Goal: Transaction & Acquisition: Purchase product/service

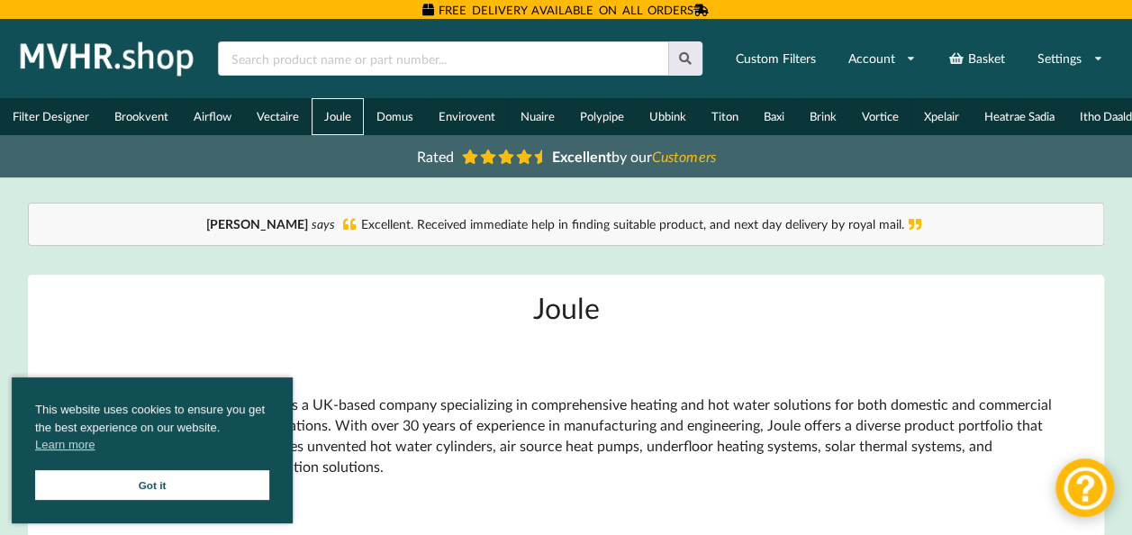
click at [318, 110] on link "Joule" at bounding box center [338, 116] width 52 height 37
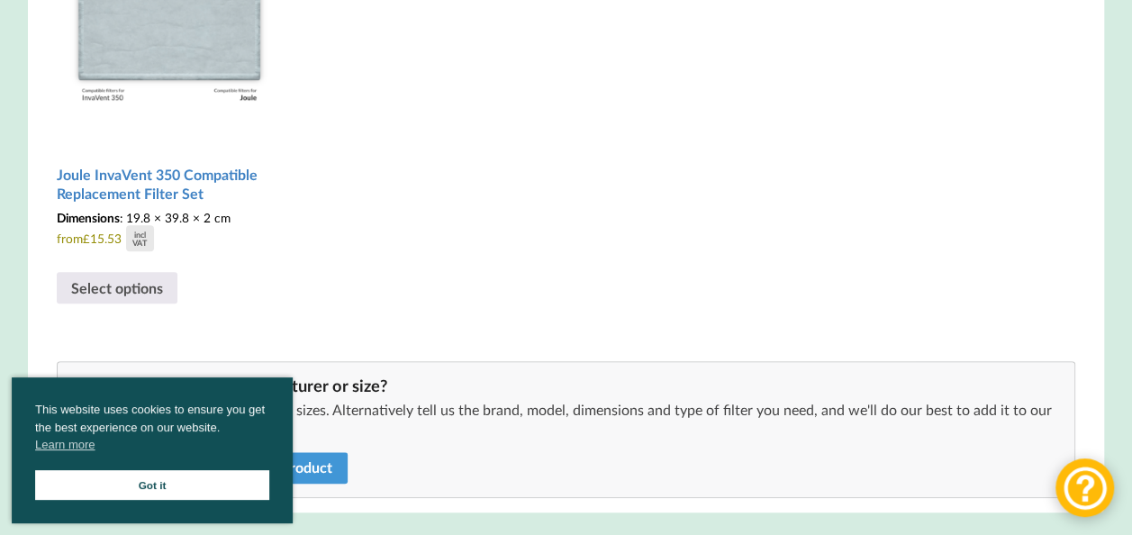
scroll to position [720, 0]
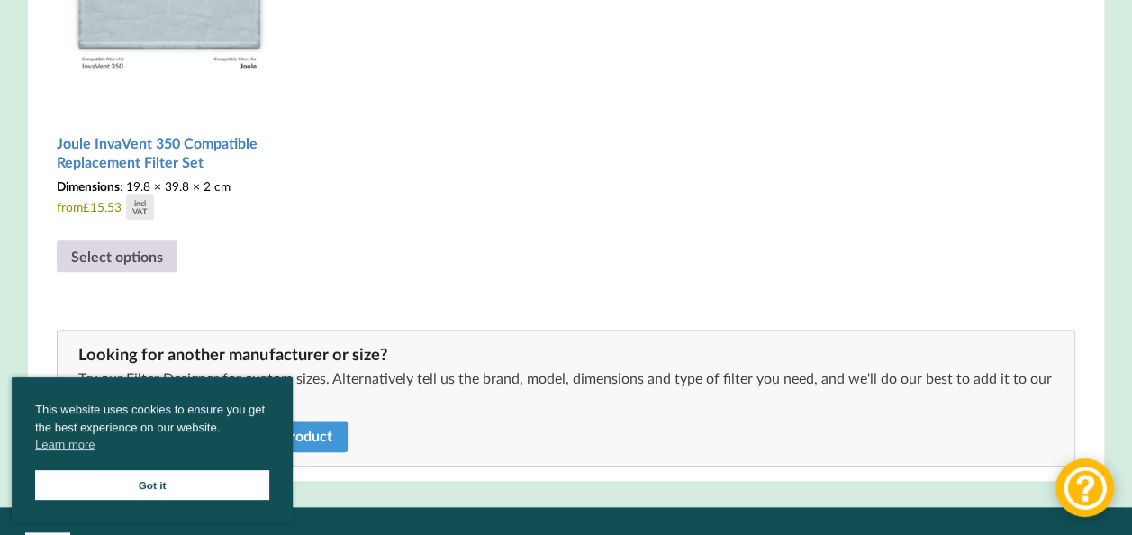
click at [130, 255] on link "Select options" at bounding box center [117, 256] width 121 height 32
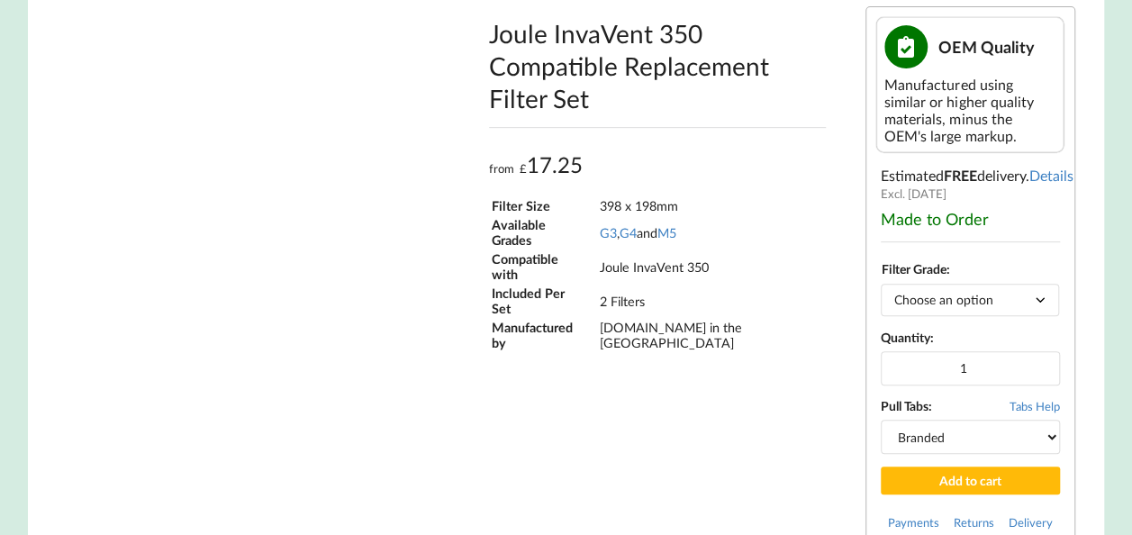
scroll to position [360, 0]
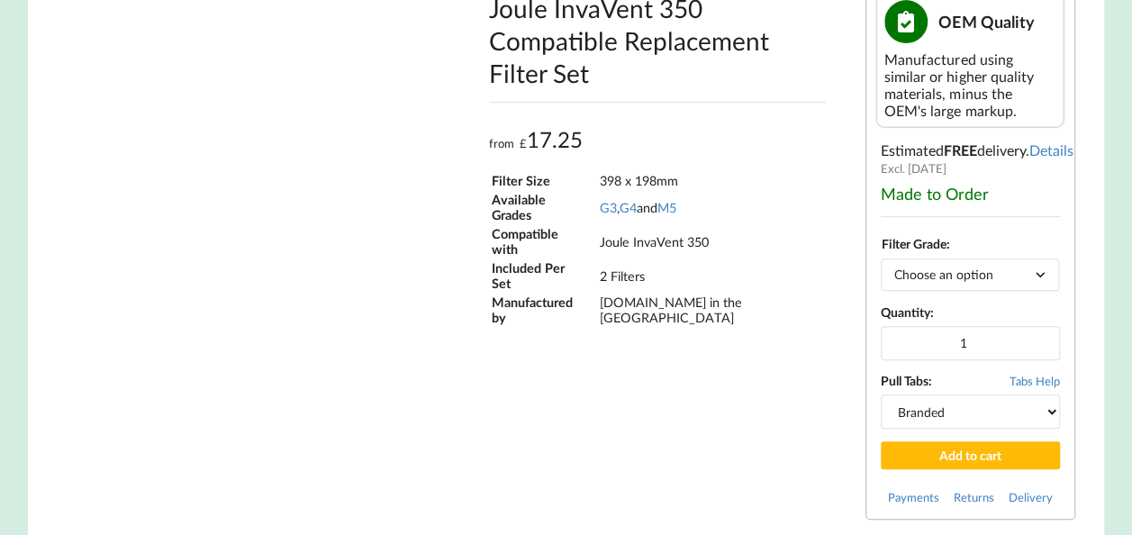
type input "**********"
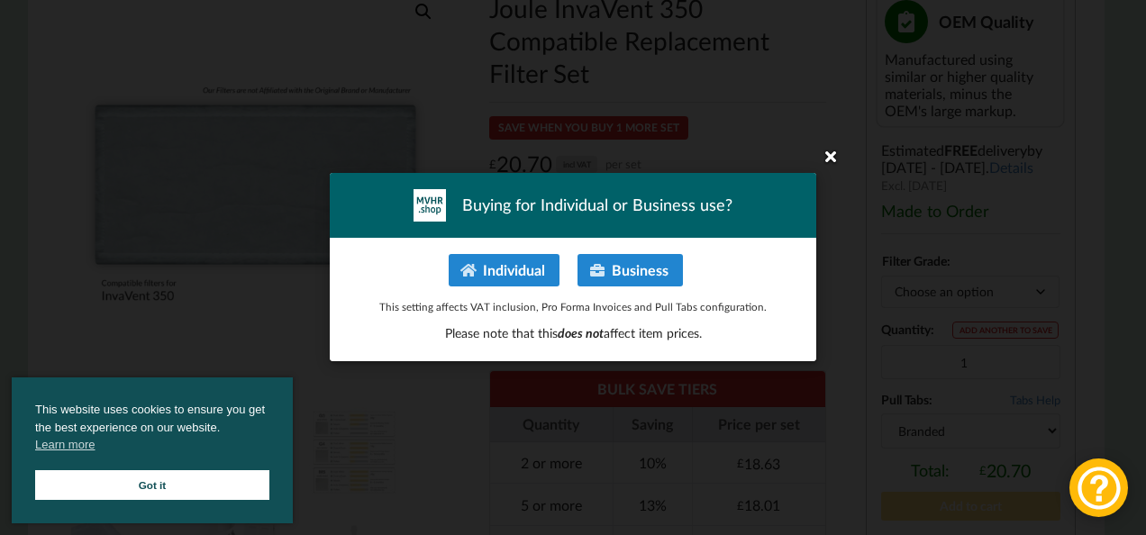
click at [829, 157] on icon at bounding box center [830, 155] width 29 height 29
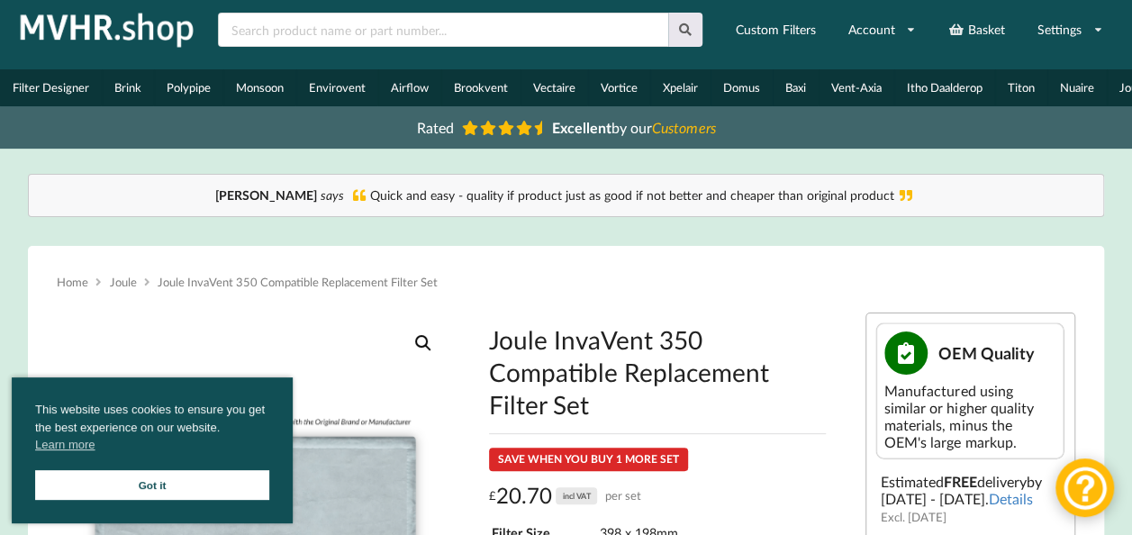
scroll to position [0, 0]
